Goal: Transaction & Acquisition: Obtain resource

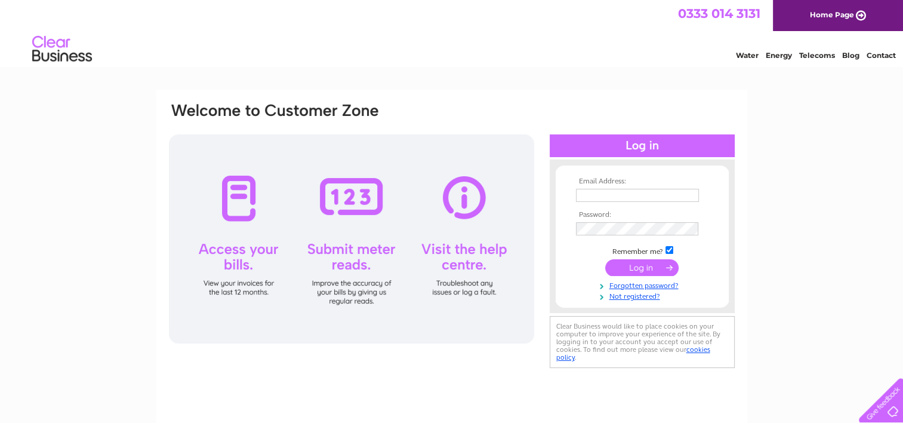
type input "dsebolts@hotmail.co.uk"
click at [659, 267] on input "submit" at bounding box center [641, 267] width 73 height 17
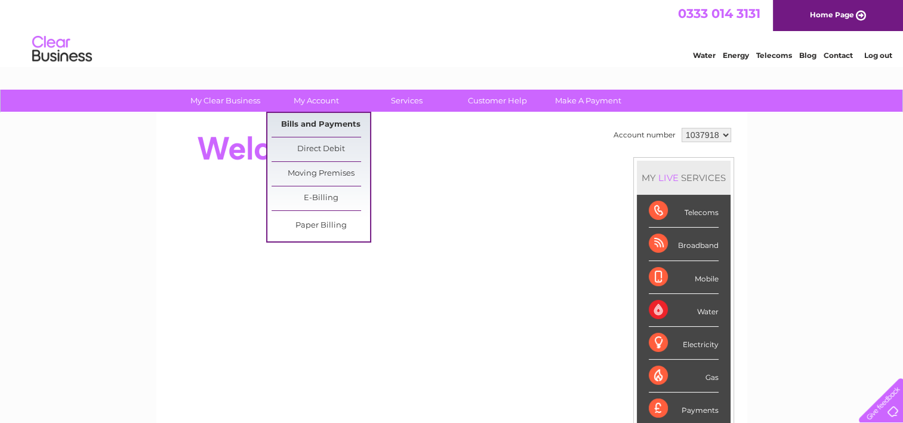
click at [314, 120] on link "Bills and Payments" at bounding box center [321, 125] width 99 height 24
click at [312, 119] on link "Bills and Payments" at bounding box center [321, 125] width 99 height 24
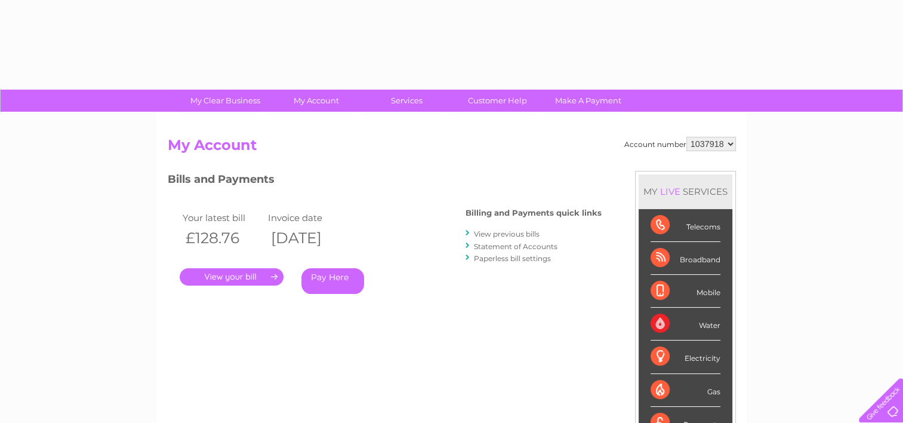
click at [236, 279] on link "." at bounding box center [232, 276] width 104 height 17
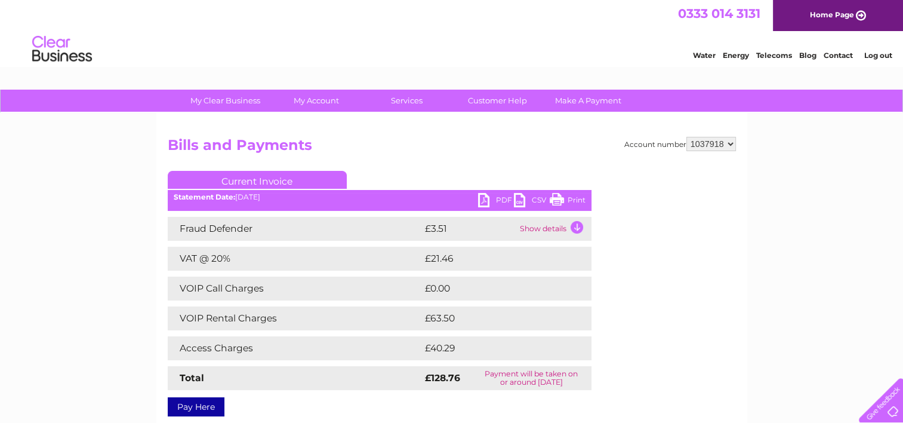
click at [487, 199] on link "PDF" at bounding box center [496, 201] width 36 height 17
click at [885, 61] on li "Log out" at bounding box center [878, 55] width 36 height 15
click at [884, 49] on li "Log out" at bounding box center [878, 55] width 36 height 15
click at [881, 55] on link "Log out" at bounding box center [878, 55] width 28 height 9
